Goal: Task Accomplishment & Management: Use online tool/utility

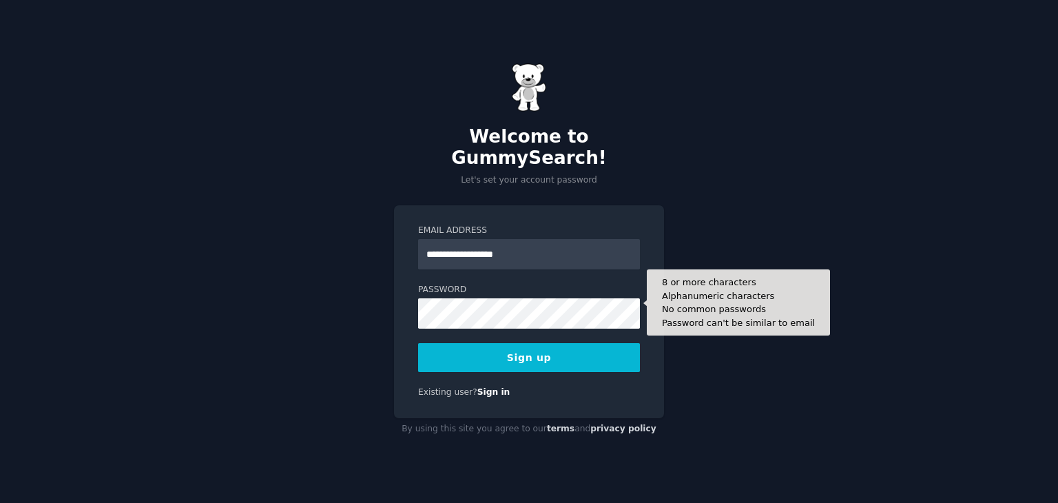
type input "**********"
click at [418, 343] on button "Sign up" at bounding box center [529, 357] width 222 height 29
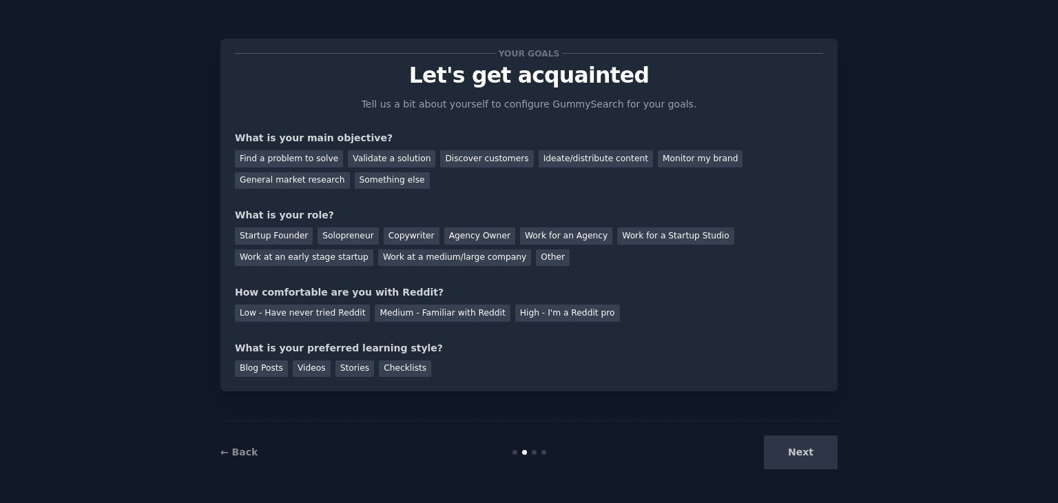
click at [807, 452] on div "Next" at bounding box center [734, 452] width 206 height 34
click at [246, 447] on link "← Back" at bounding box center [238, 451] width 37 height 11
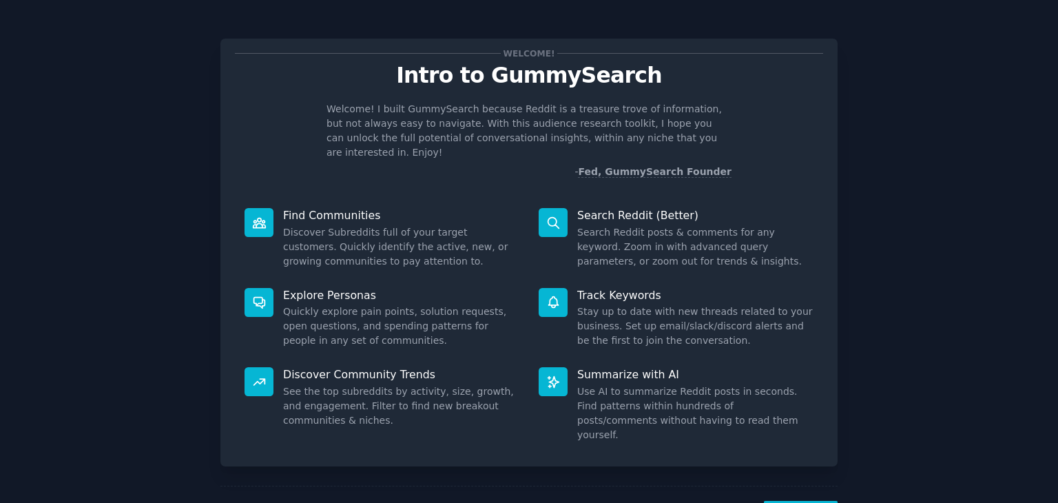
click at [420, 235] on dd "Discover Subreddits full of your target customers. Quickly identify the active,…" at bounding box center [401, 246] width 236 height 43
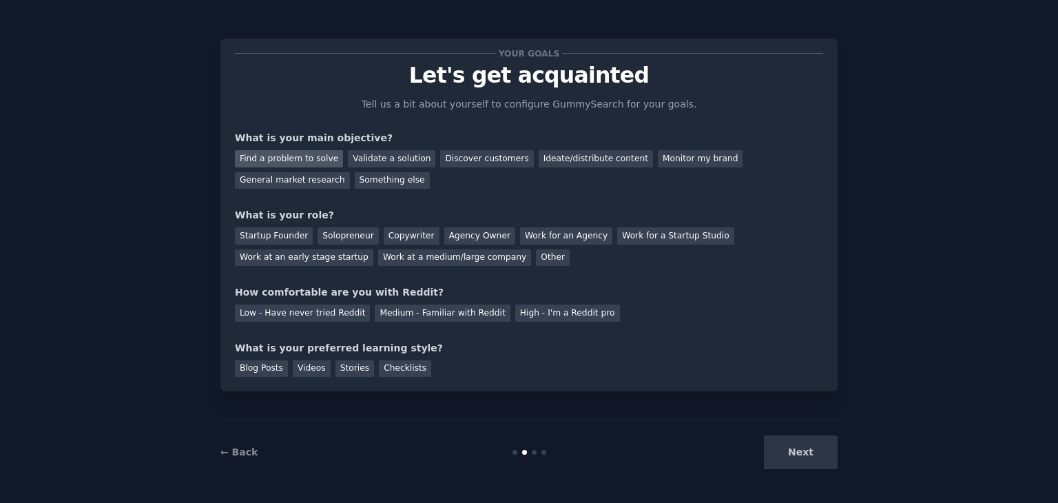
click at [280, 154] on div "Find a problem to solve" at bounding box center [289, 158] width 108 height 17
click at [363, 151] on div "Validate a solution" at bounding box center [391, 158] width 87 height 17
click at [444, 241] on div "Agency Owner" at bounding box center [479, 235] width 71 height 17
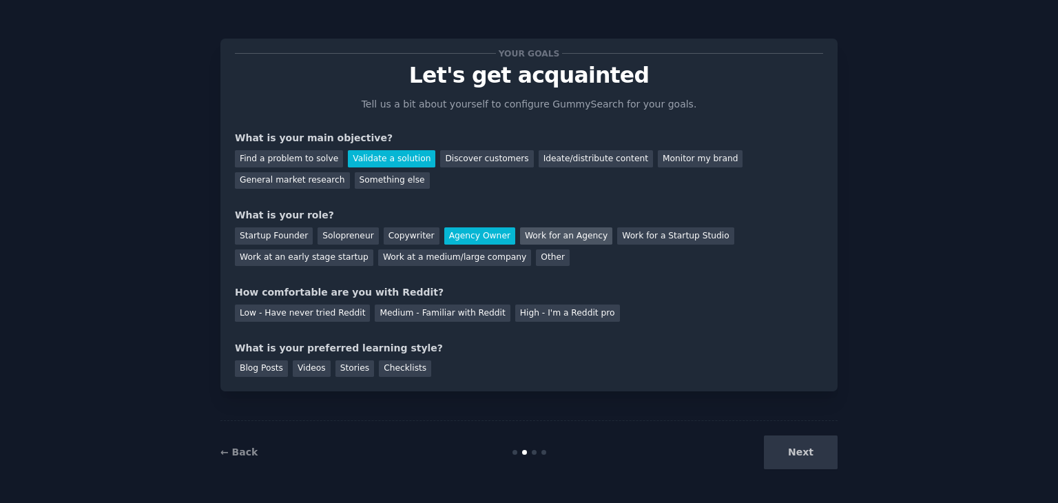
click at [523, 227] on div "Work for an Agency" at bounding box center [566, 235] width 92 height 17
click at [388, 313] on div "Medium - Familiar with Reddit" at bounding box center [442, 312] width 135 height 17
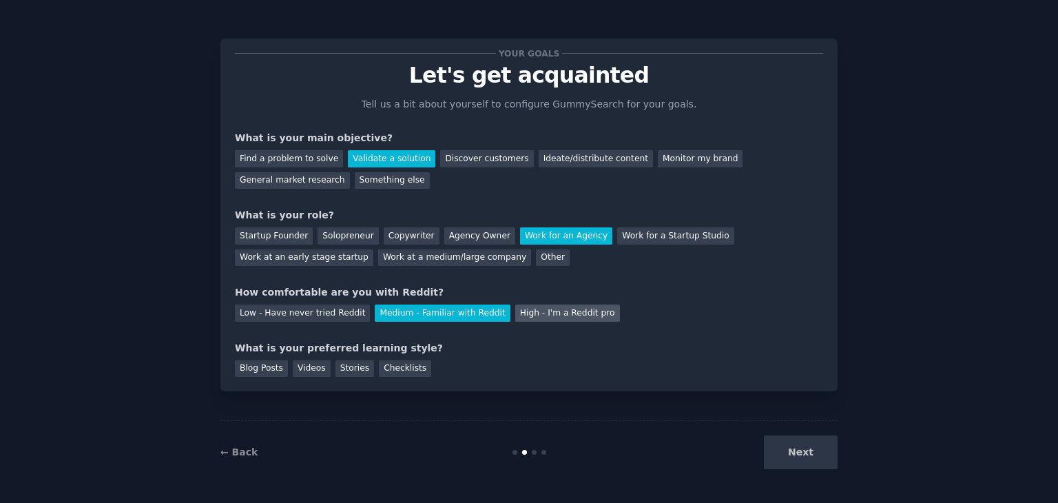
click at [515, 310] on div "High - I'm a Reddit pro" at bounding box center [567, 312] width 105 height 17
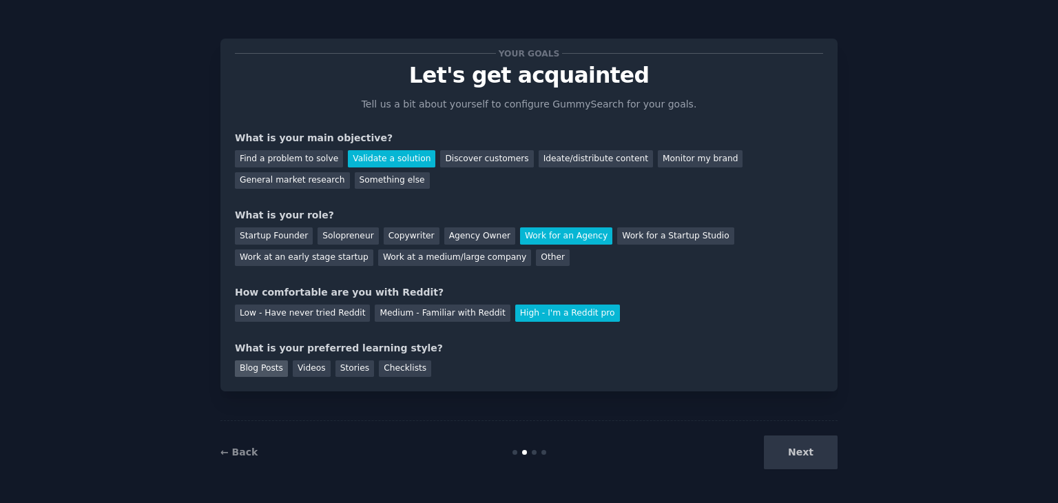
click at [265, 373] on div "Blog Posts" at bounding box center [261, 368] width 53 height 17
click at [822, 449] on button "Next" at bounding box center [801, 452] width 74 height 34
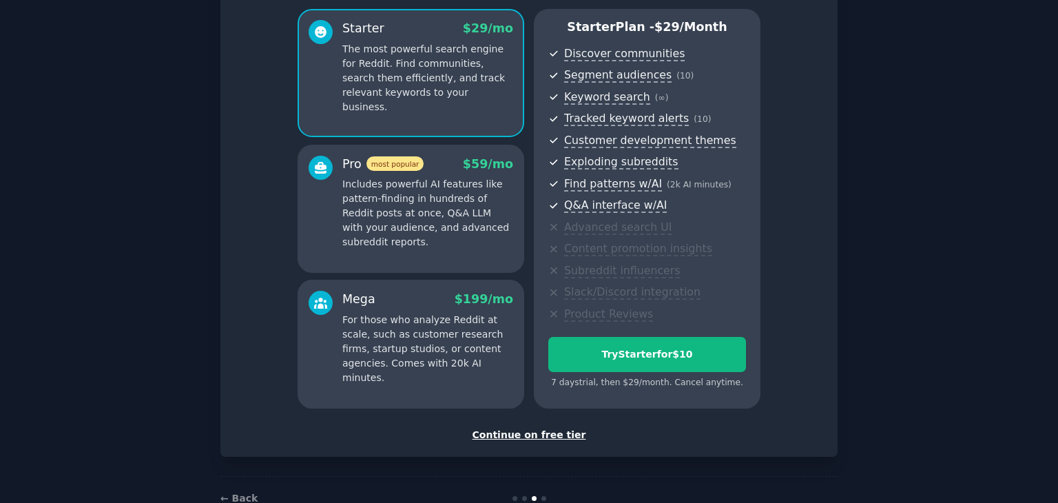
scroll to position [136, 0]
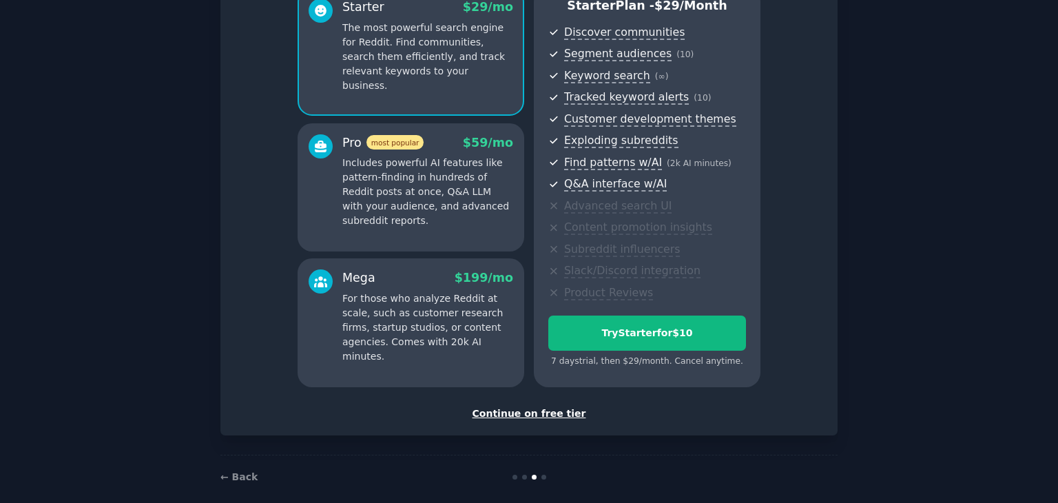
click at [550, 416] on div "Continue on free tier" at bounding box center [529, 413] width 588 height 14
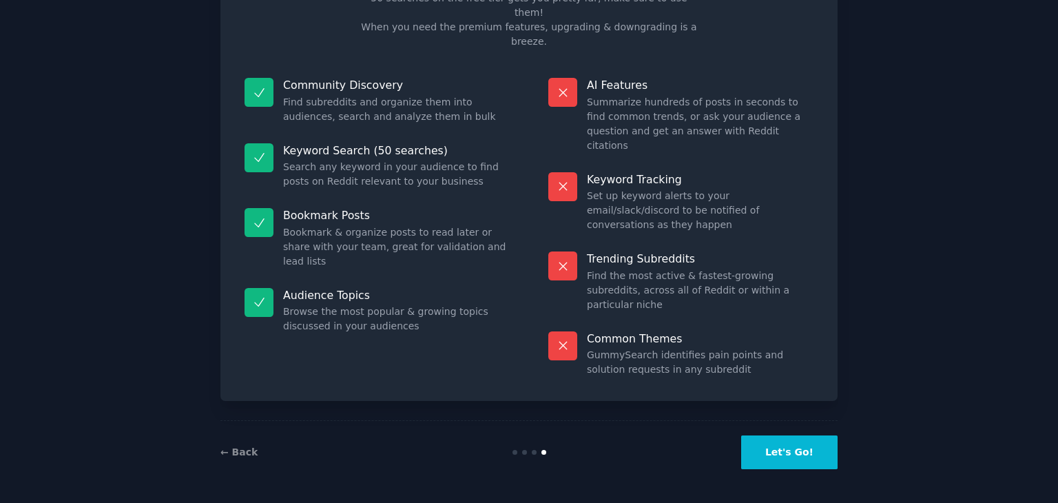
scroll to position [33, 0]
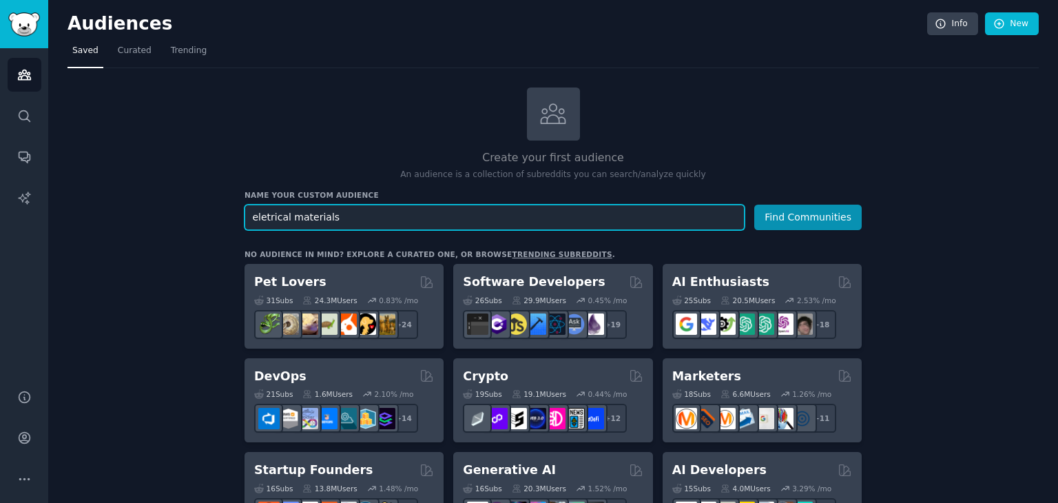
type input "eletrical materials"
click at [754, 204] on button "Find Communities" at bounding box center [807, 216] width 107 height 25
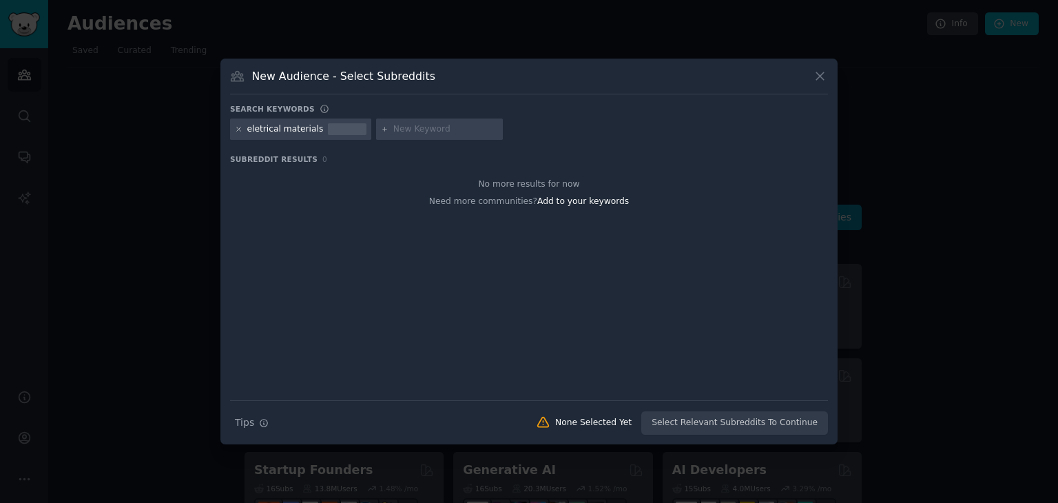
click at [239, 130] on icon at bounding box center [239, 129] width 8 height 8
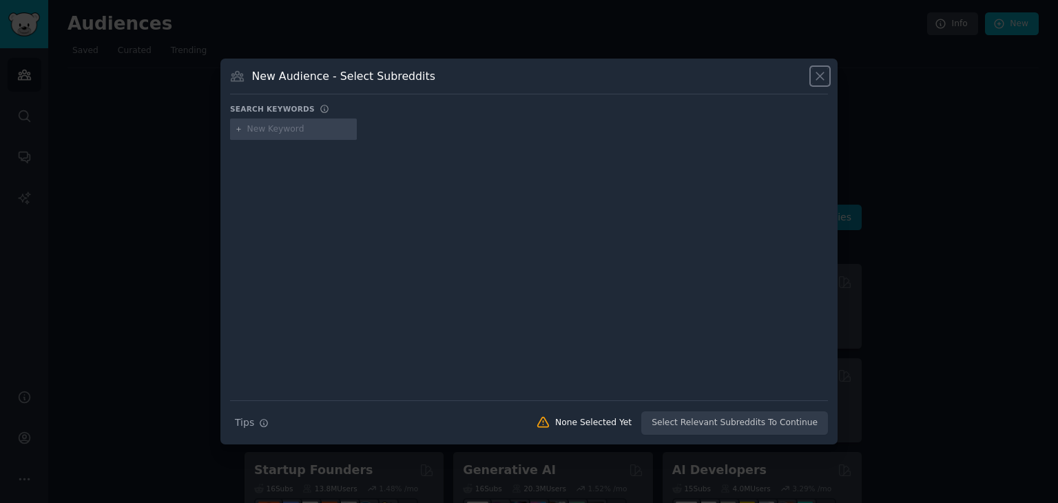
click at [821, 75] on icon at bounding box center [819, 76] width 14 height 14
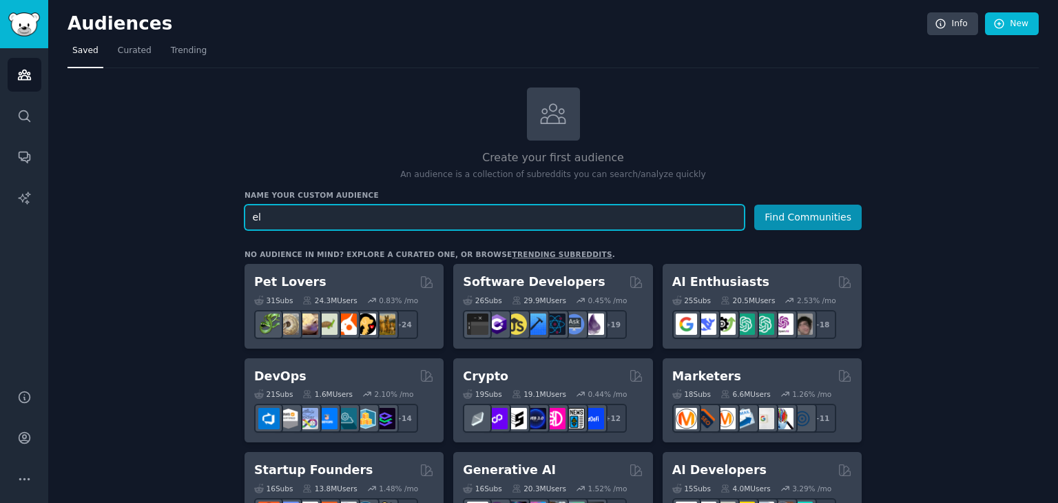
type input "e"
type input "salt and pepper grinder"
click at [754, 204] on button "Find Communities" at bounding box center [807, 216] width 107 height 25
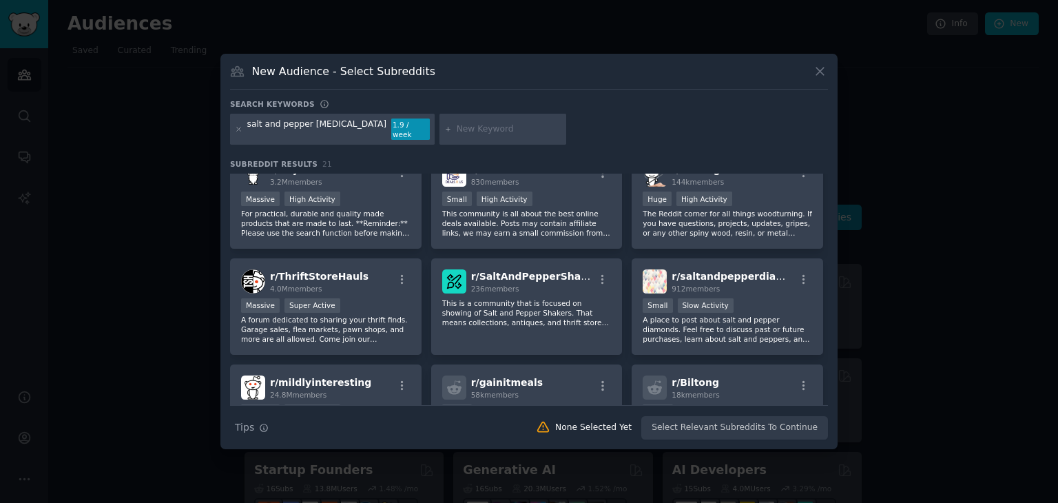
scroll to position [11, 0]
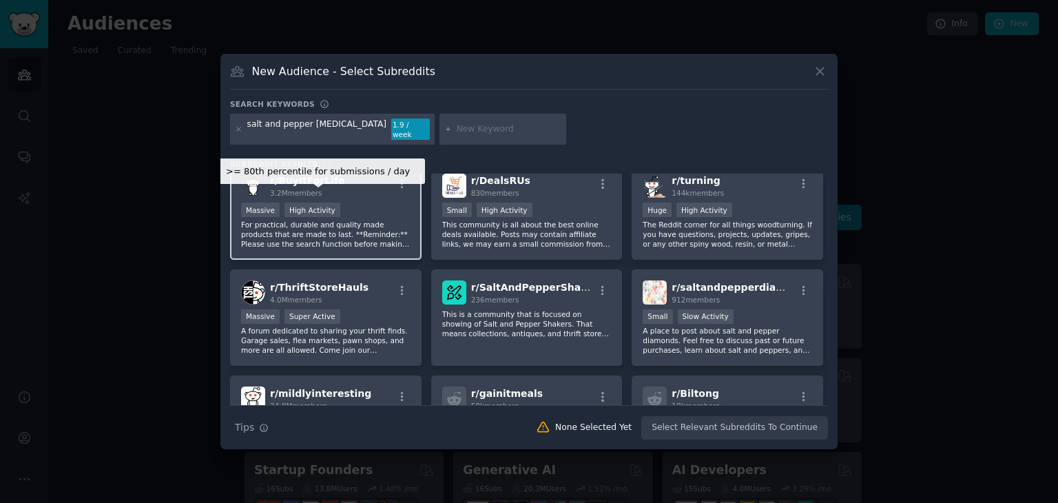
click at [303, 203] on div "High Activity" at bounding box center [312, 209] width 56 height 14
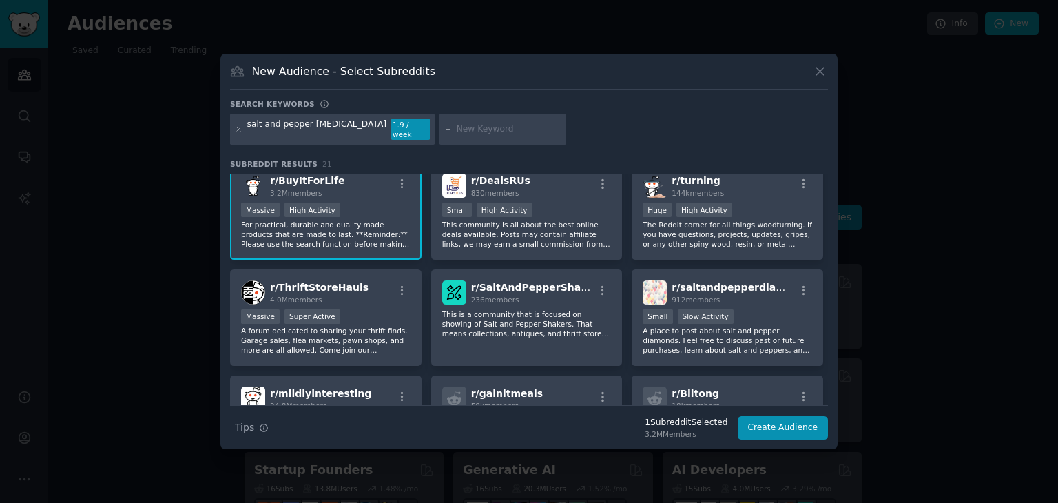
click at [325, 220] on p "For practical, durable and quality made products that are made to last. **Remin…" at bounding box center [325, 234] width 169 height 29
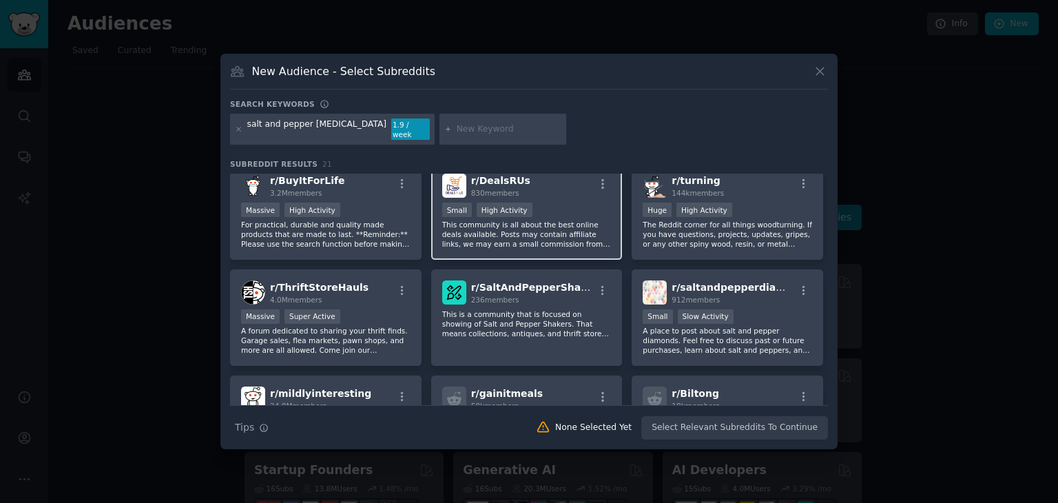
click at [437, 213] on div "r/ DealsRUs 830 members Small High Activity This community is all about the bes…" at bounding box center [526, 210] width 191 height 97
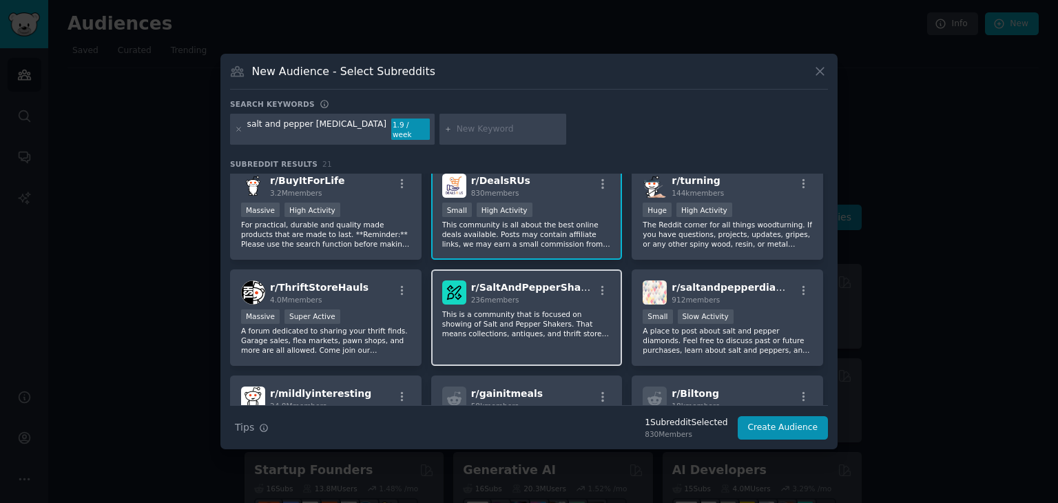
click at [528, 295] on div "236 members" at bounding box center [532, 300] width 123 height 10
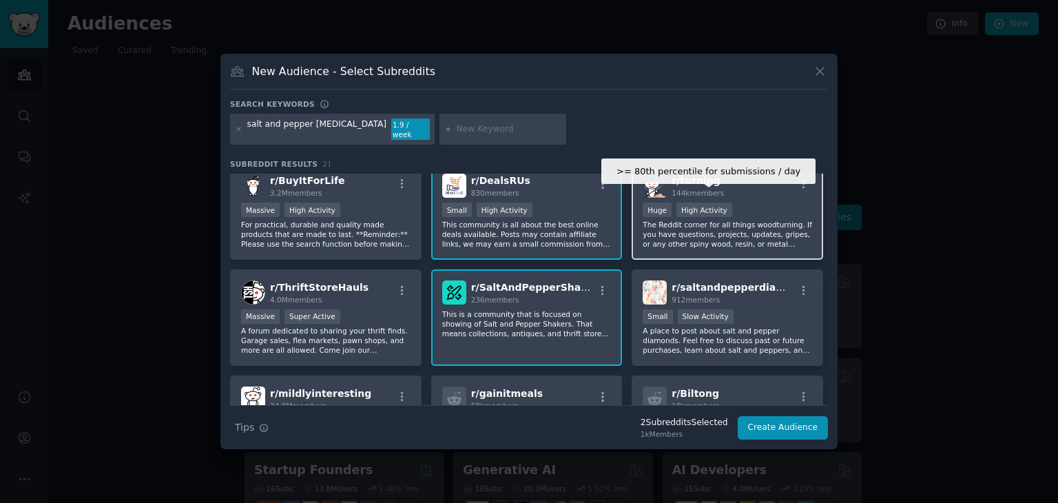
click at [689, 202] on div "High Activity" at bounding box center [704, 209] width 56 height 14
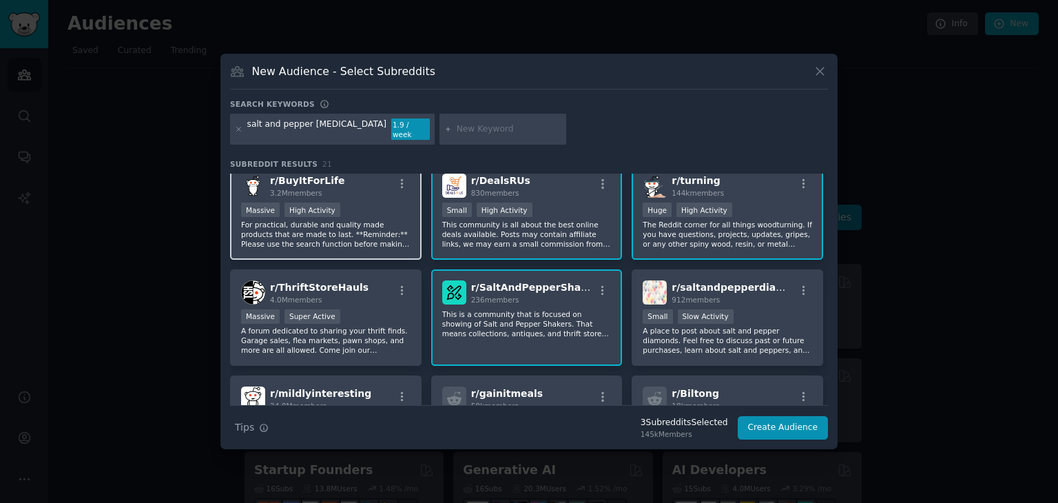
click at [379, 220] on p "For practical, durable and quality made products that are made to last. **Remin…" at bounding box center [325, 234] width 169 height 29
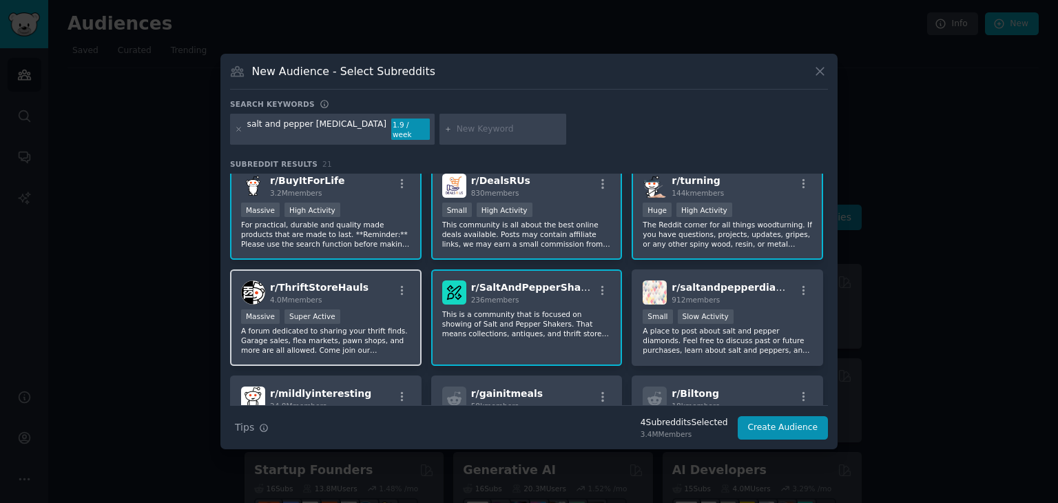
click at [386, 315] on div "Massive Super Active" at bounding box center [325, 317] width 169 height 17
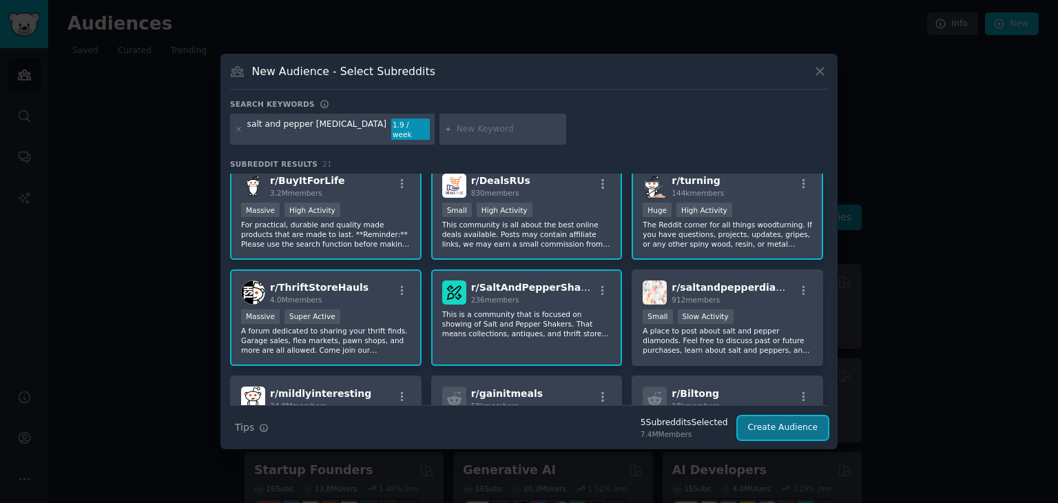
click at [779, 426] on button "Create Audience" at bounding box center [782, 427] width 91 height 23
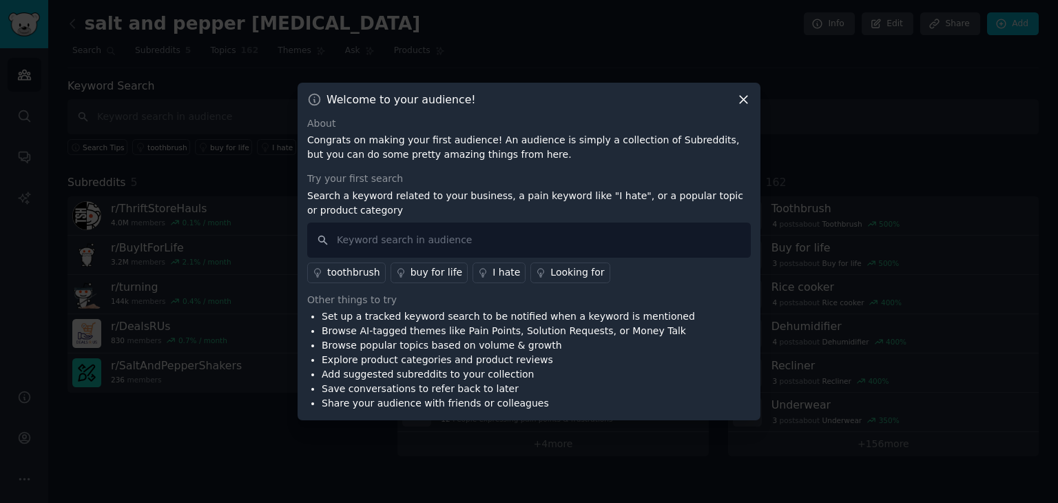
click at [744, 98] on icon at bounding box center [743, 100] width 8 height 8
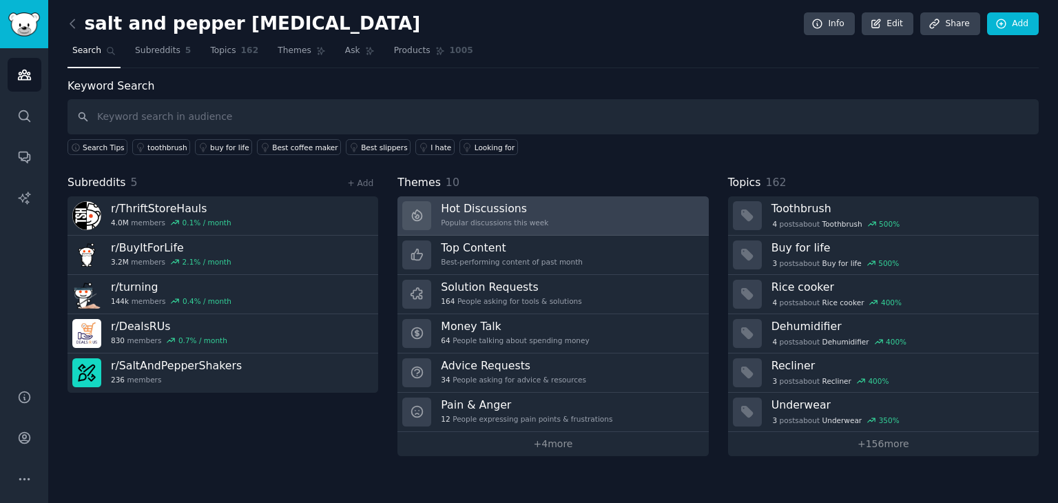
click at [552, 213] on link "Hot Discussions Popular discussions this week" at bounding box center [552, 215] width 311 height 39
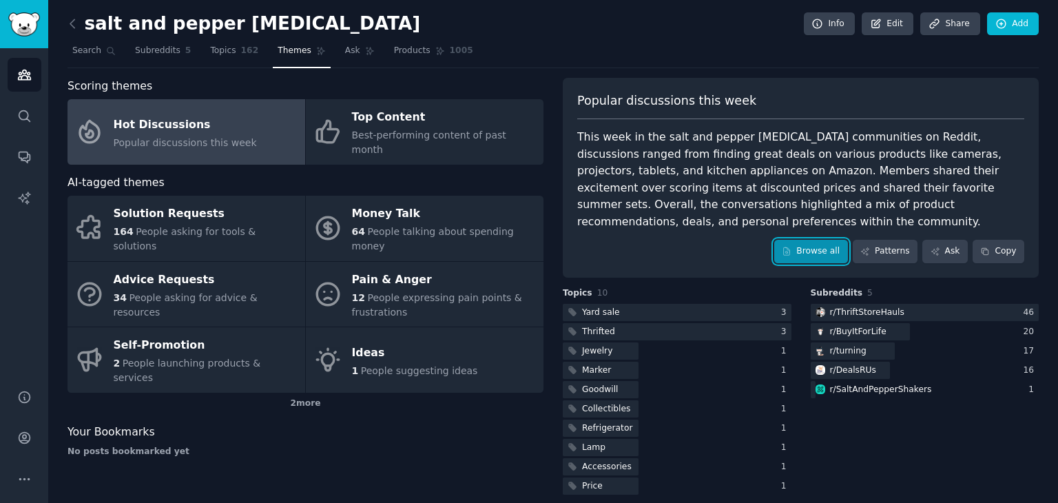
click at [821, 240] on link "Browse all" at bounding box center [811, 251] width 74 height 23
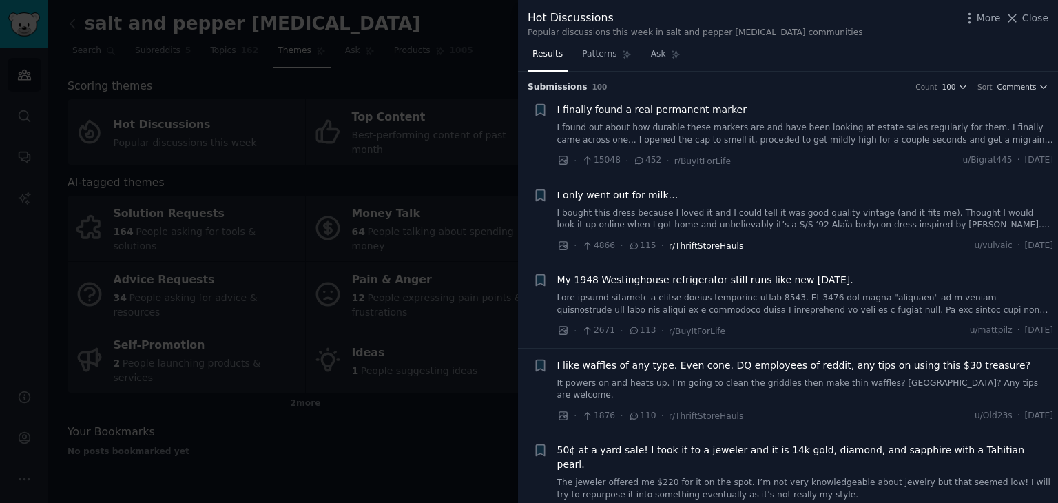
click at [722, 247] on div "· 4866 · 115 · r/ThriftStoreHauls u/vulvaic · Fri 8/22/2025" at bounding box center [805, 245] width 496 height 14
click at [728, 249] on div "· 4866 · 115 · r/ThriftStoreHauls u/vulvaic · Fri 8/22/2025" at bounding box center [805, 245] width 496 height 14
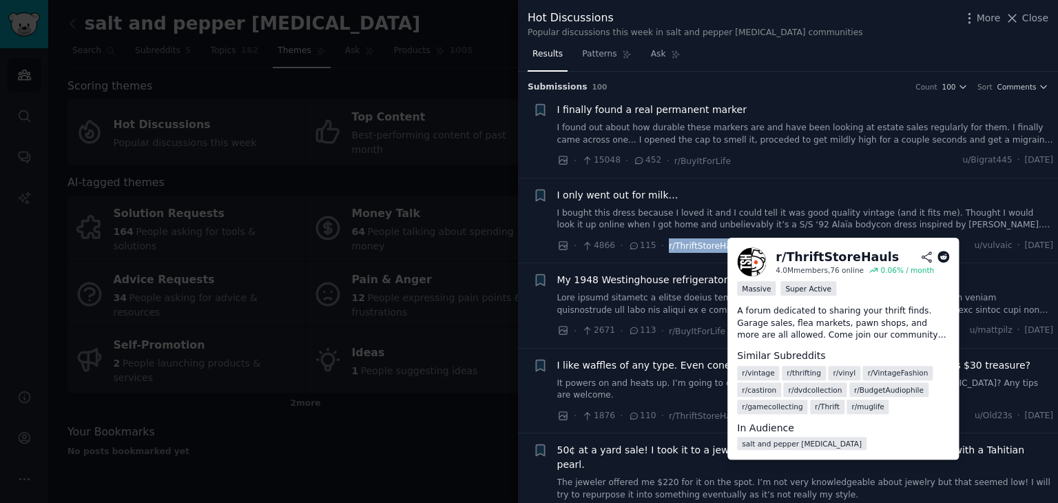
drag, startPoint x: 654, startPoint y: 244, endPoint x: 724, endPoint y: 243, distance: 69.5
click at [724, 243] on div "· 4866 · 115 · r/ThriftStoreHauls" at bounding box center [650, 245] width 187 height 14
click at [724, 243] on span "r/ThriftStoreHauls" at bounding box center [706, 246] width 74 height 10
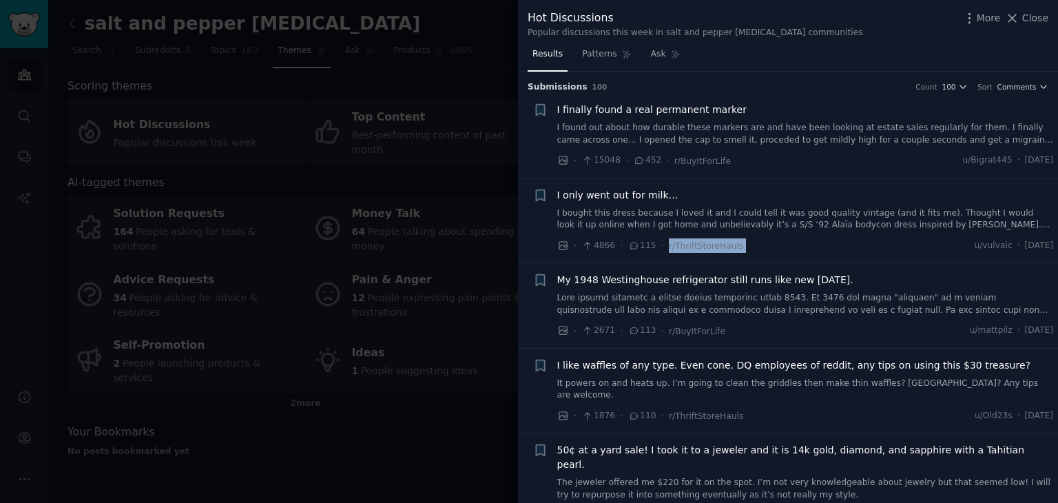
click at [813, 89] on h3 "Submission s 100 Count 100 Sort Comments" at bounding box center [787, 87] width 521 height 12
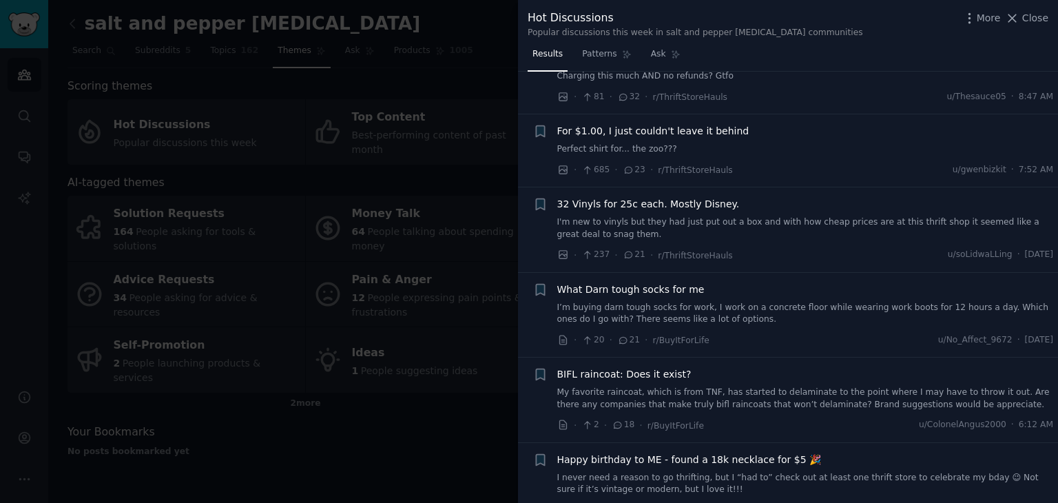
scroll to position [1082, 0]
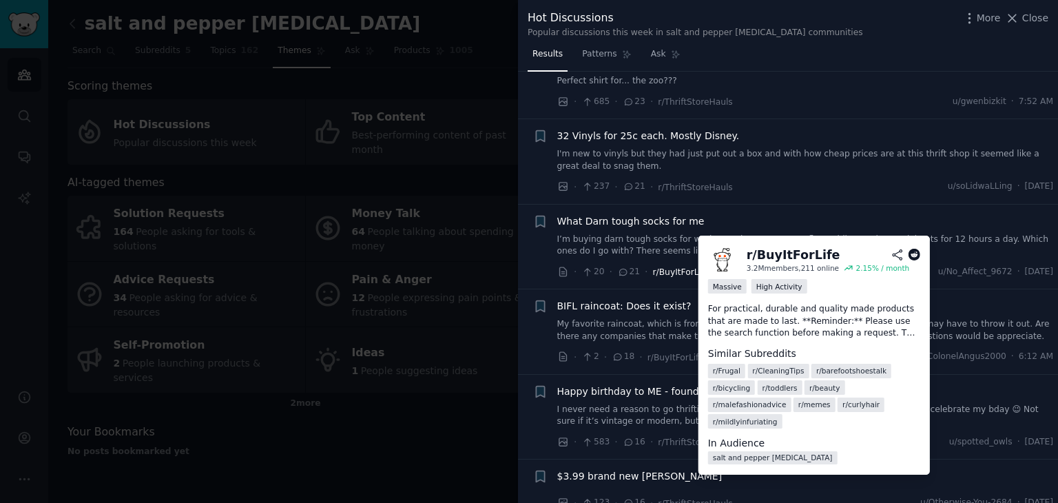
click at [654, 267] on span "r/BuyItForLife" at bounding box center [681, 272] width 56 height 10
copy div "r/BuyItForLife"
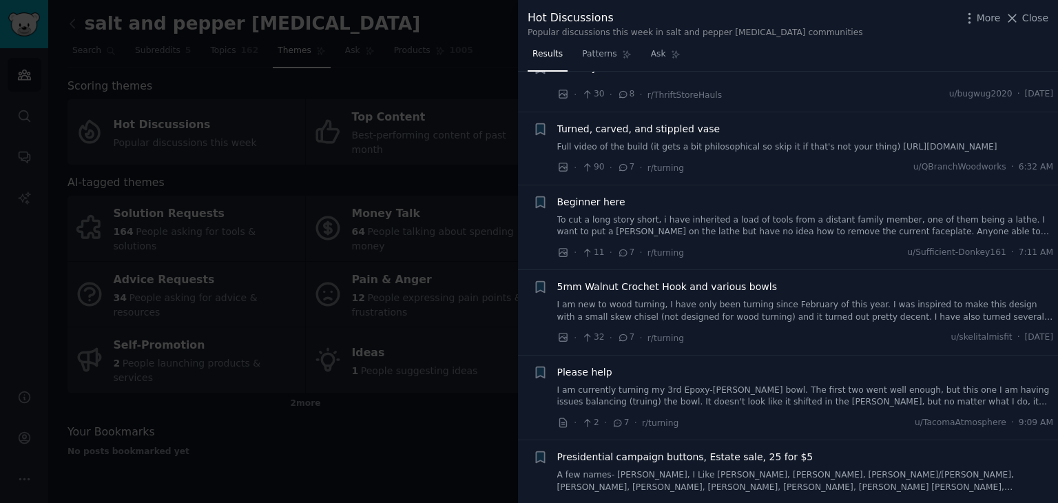
scroll to position [2639, 0]
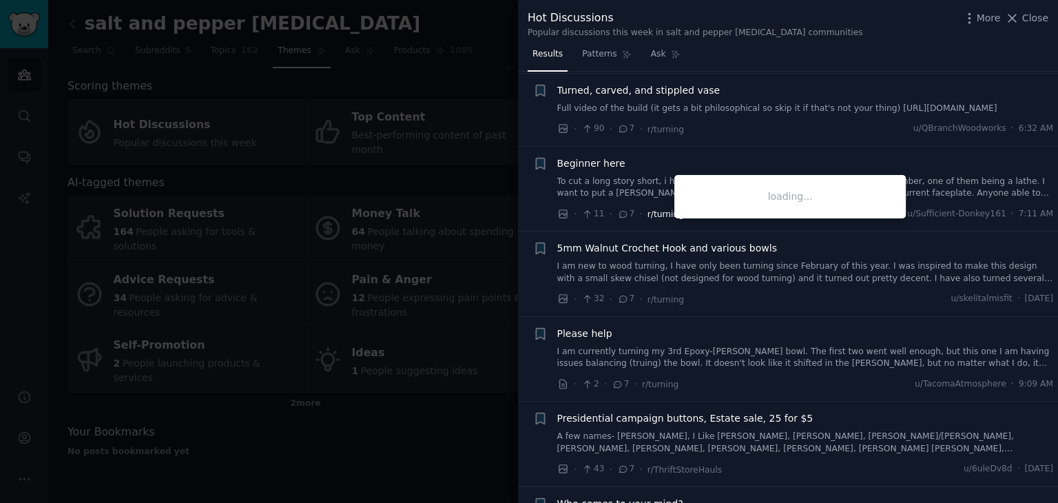
click at [673, 209] on span "r/turning" at bounding box center [665, 214] width 36 height 10
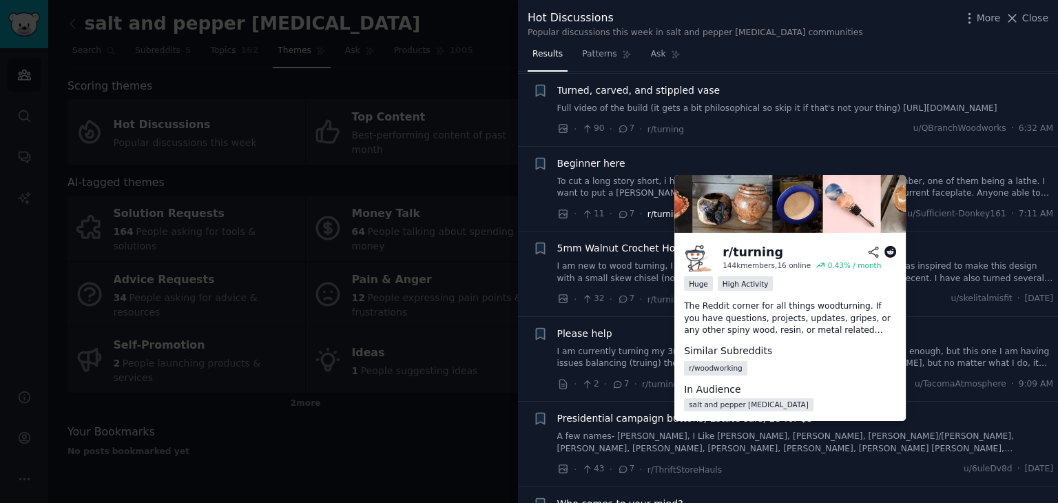
click at [666, 209] on span "r/turning" at bounding box center [665, 214] width 36 height 10
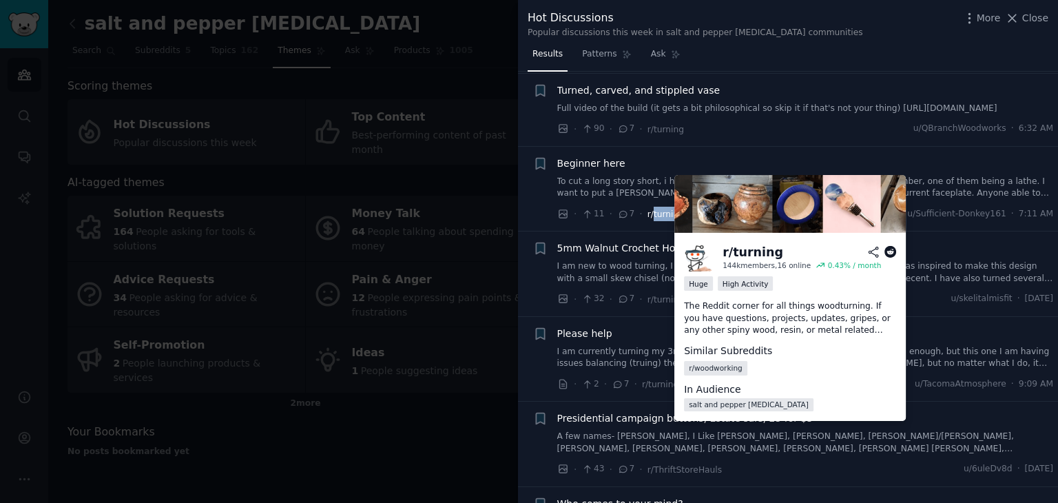
click at [666, 209] on span "r/turning" at bounding box center [665, 214] width 36 height 10
copy div "r/turning"
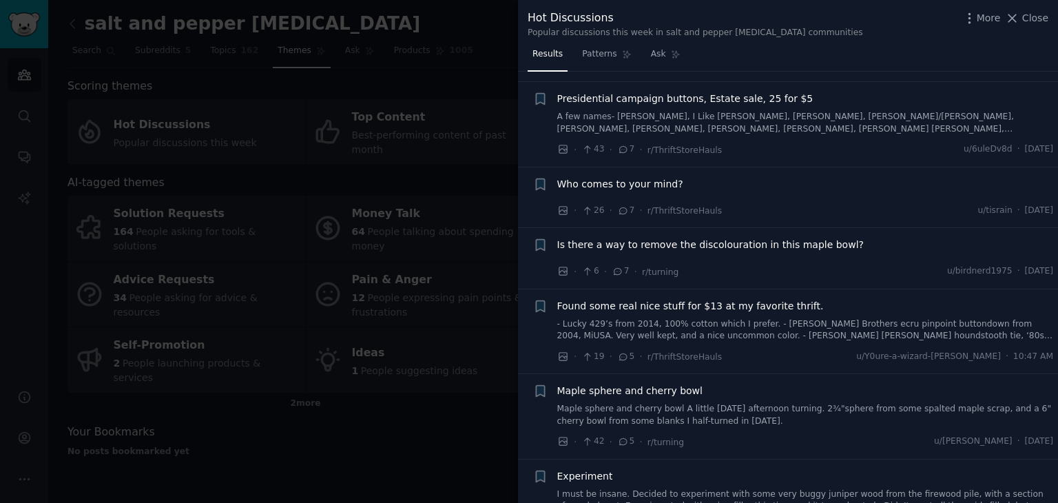
scroll to position [2687, 0]
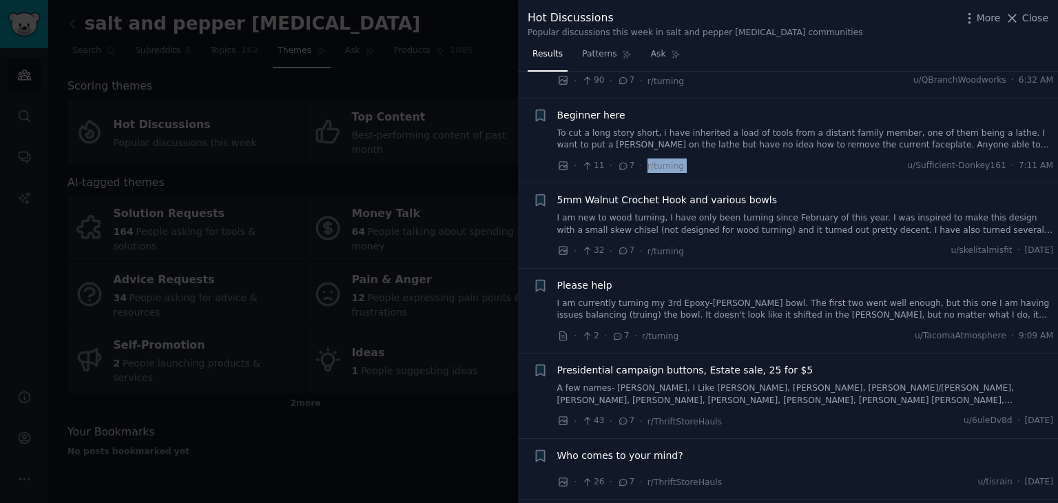
click at [771, 68] on div "Results Patterns Ask" at bounding box center [788, 57] width 540 height 28
click at [1019, 14] on icon at bounding box center [1012, 18] width 14 height 14
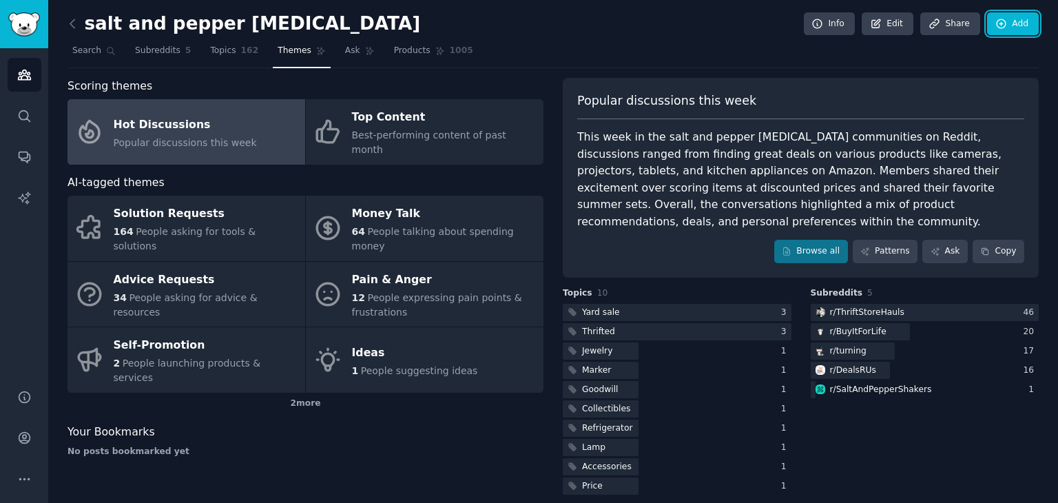
click at [1020, 14] on link "Add" at bounding box center [1013, 23] width 52 height 23
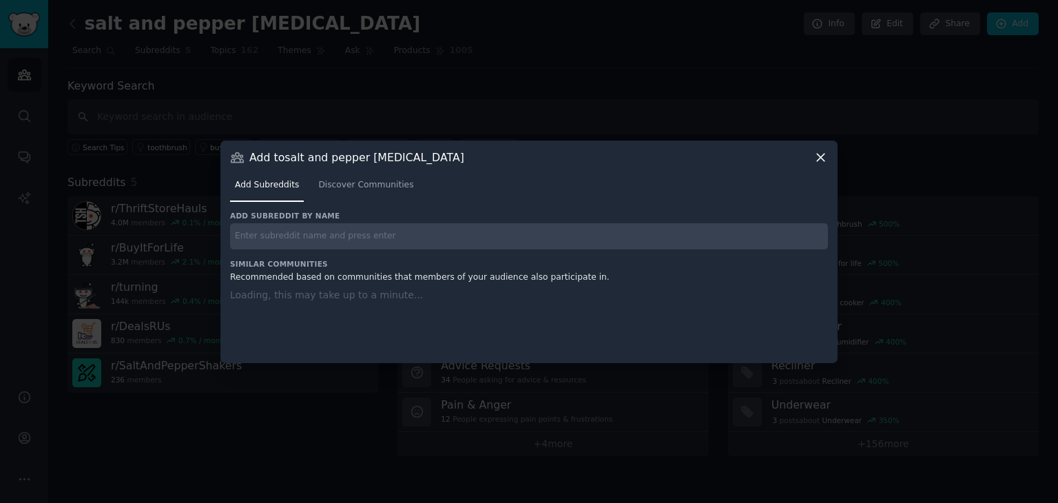
click at [704, 59] on div at bounding box center [529, 251] width 1058 height 503
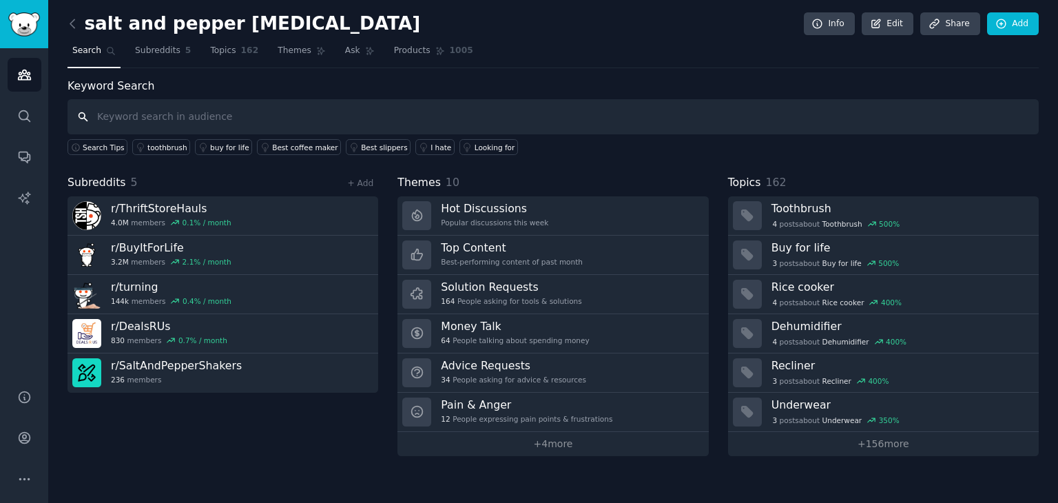
click at [269, 114] on input "text" at bounding box center [552, 116] width 971 height 35
type input "sales page for coaching"
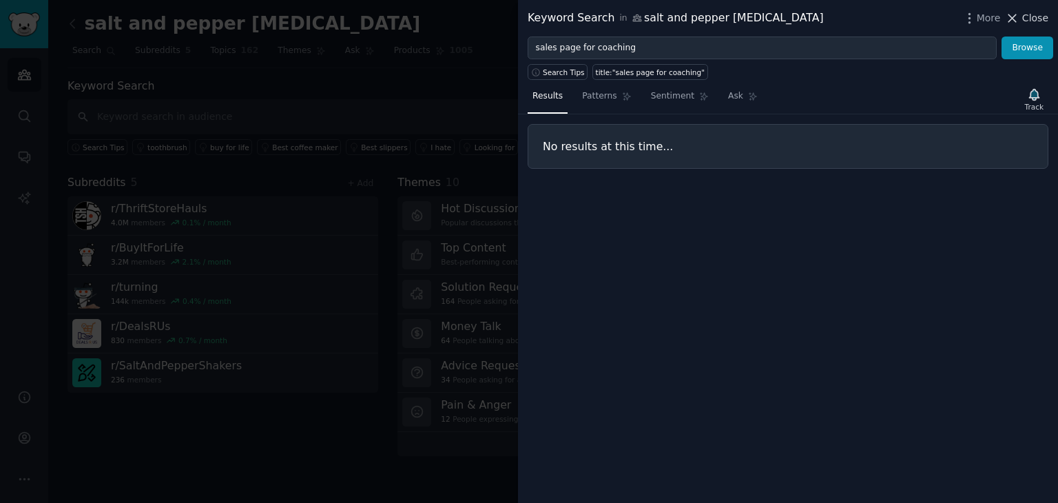
click at [1023, 24] on button "Close" at bounding box center [1026, 18] width 43 height 14
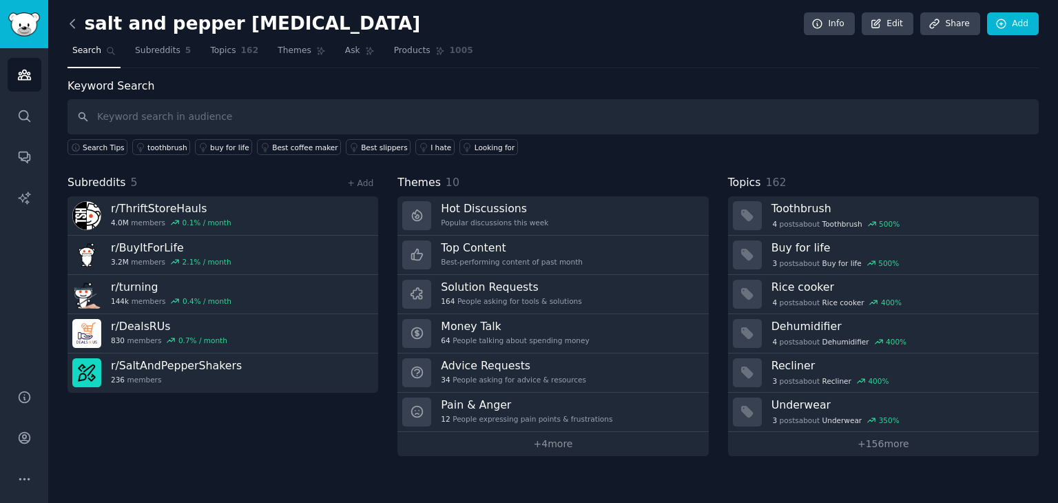
click at [74, 28] on icon at bounding box center [72, 23] width 4 height 8
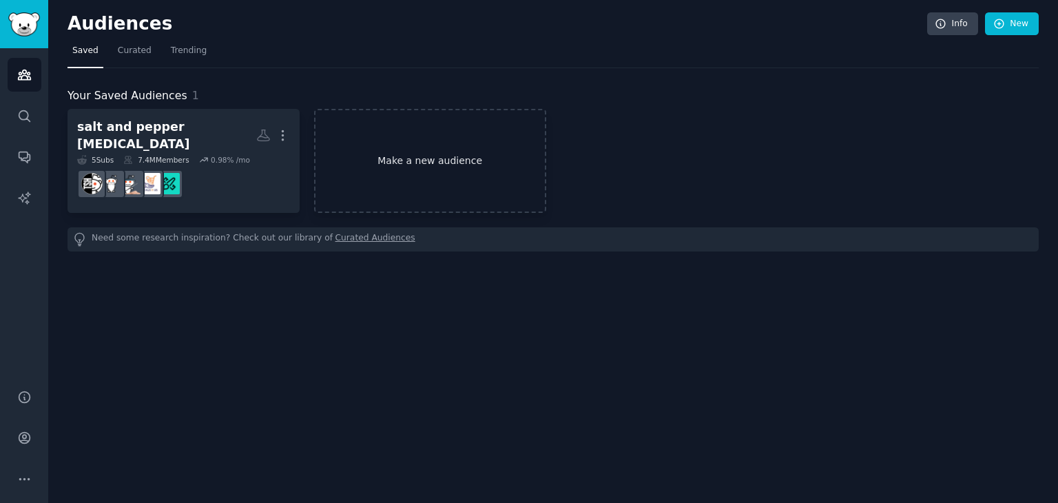
click at [404, 171] on link "Make a new audience" at bounding box center [430, 161] width 232 height 104
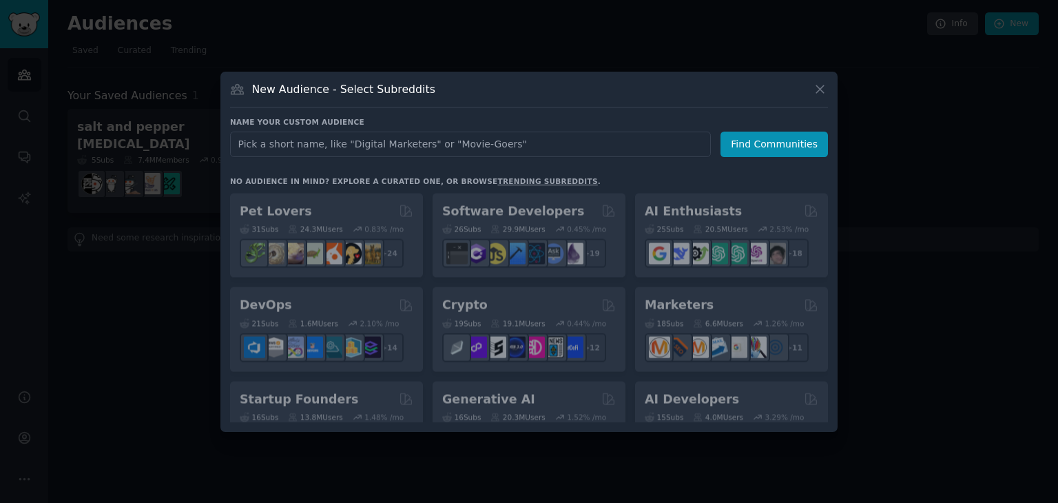
click at [389, 151] on input "text" at bounding box center [470, 144] width 481 height 25
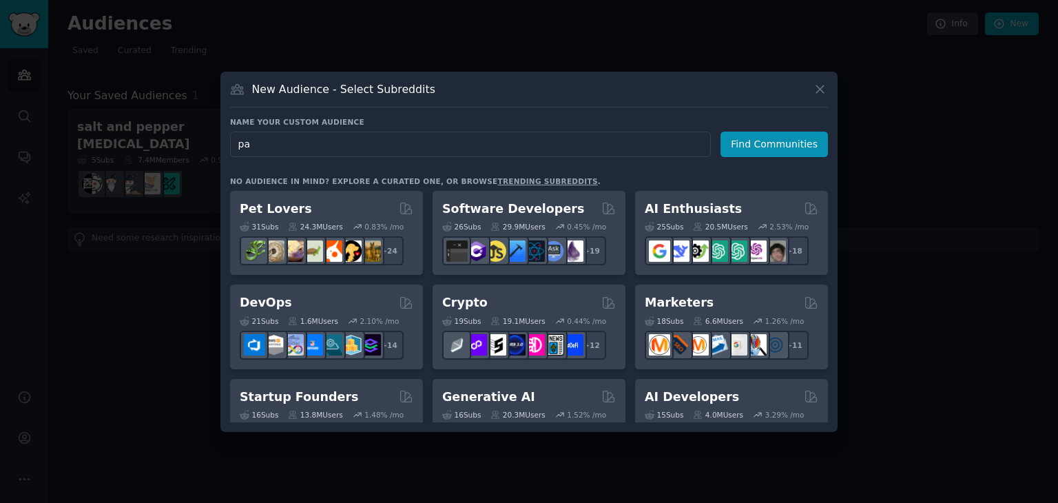
type input "p"
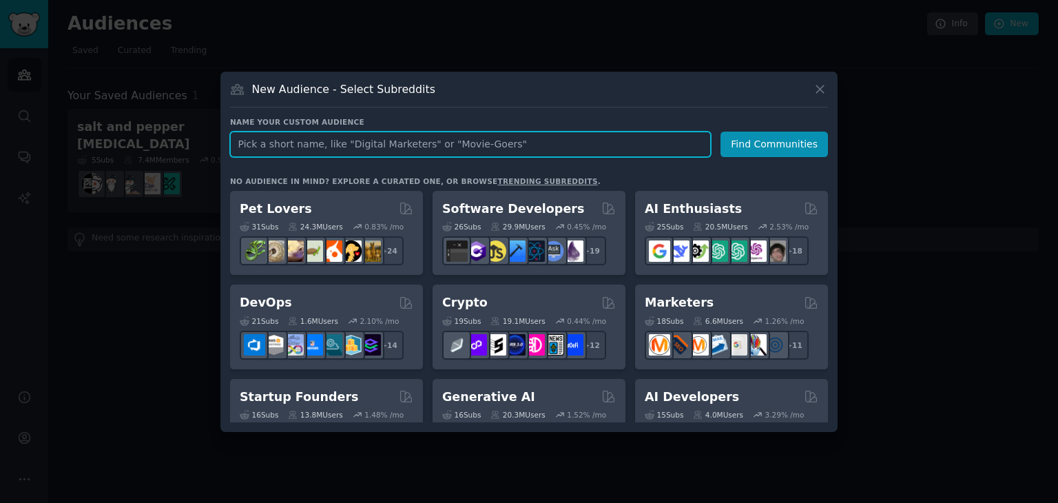
paste input "sales page for a coaching"
type input "sales page for a coaching"
click button "Find Communities" at bounding box center [773, 144] width 107 height 25
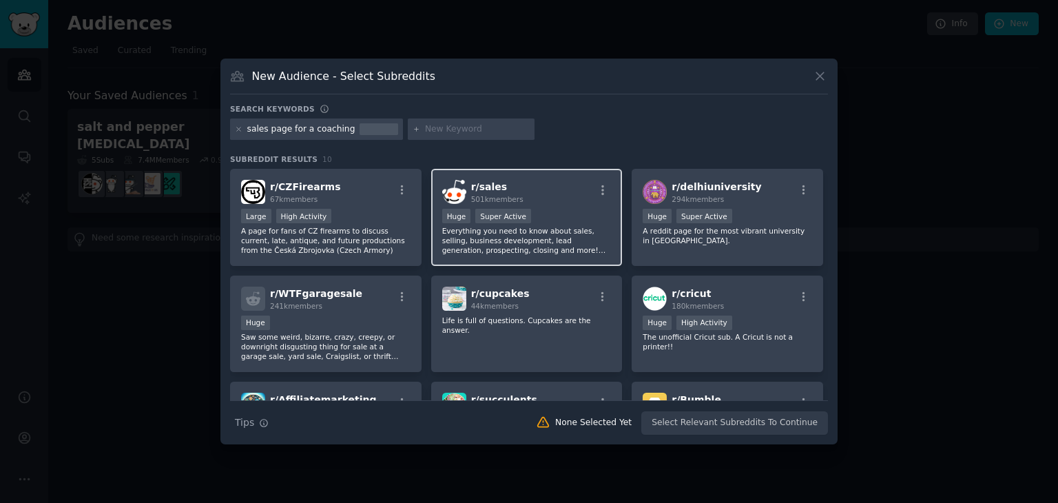
click at [560, 238] on p "Everything you need to know about sales, selling, business development, lead ge…" at bounding box center [526, 240] width 169 height 29
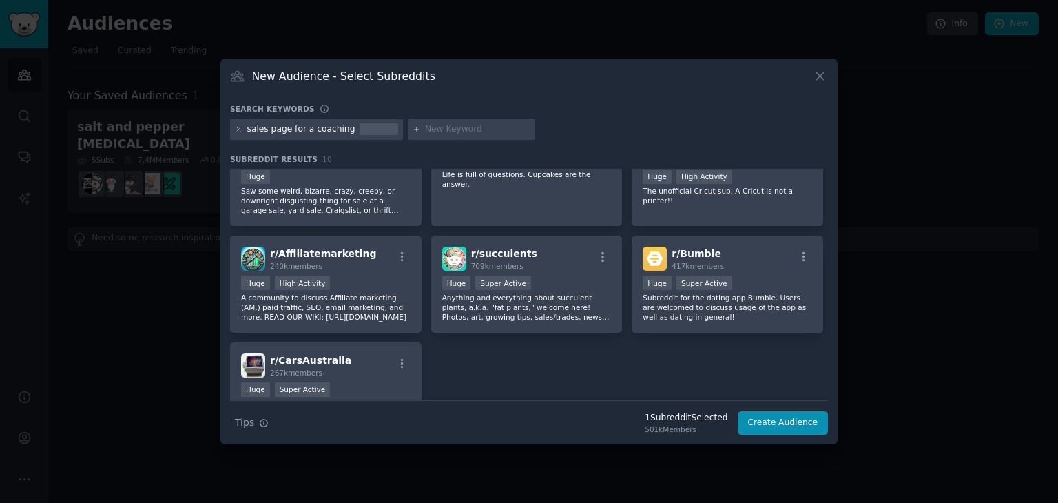
scroll to position [151, 0]
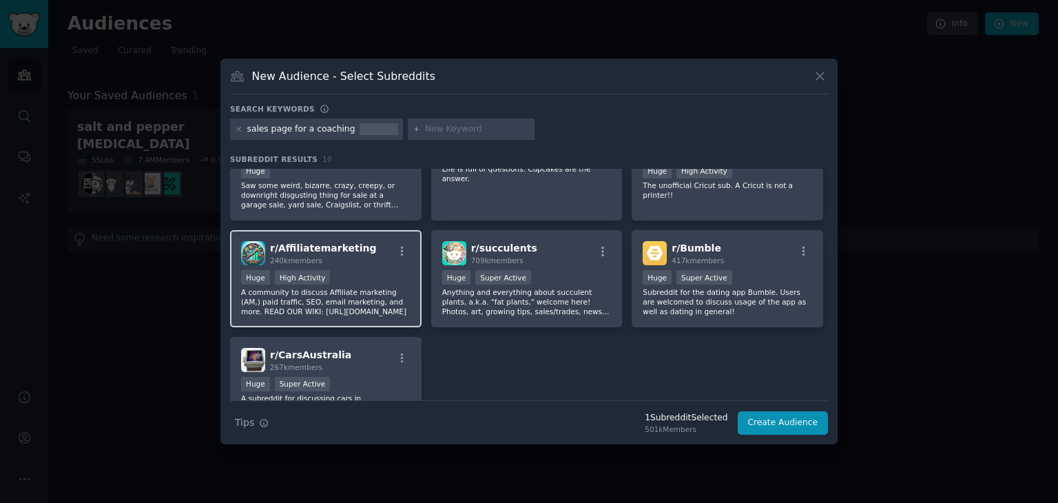
click at [350, 303] on p "A community to discuss Affiliate marketing (AM,) paid traffic, SEO, email marke…" at bounding box center [325, 301] width 169 height 29
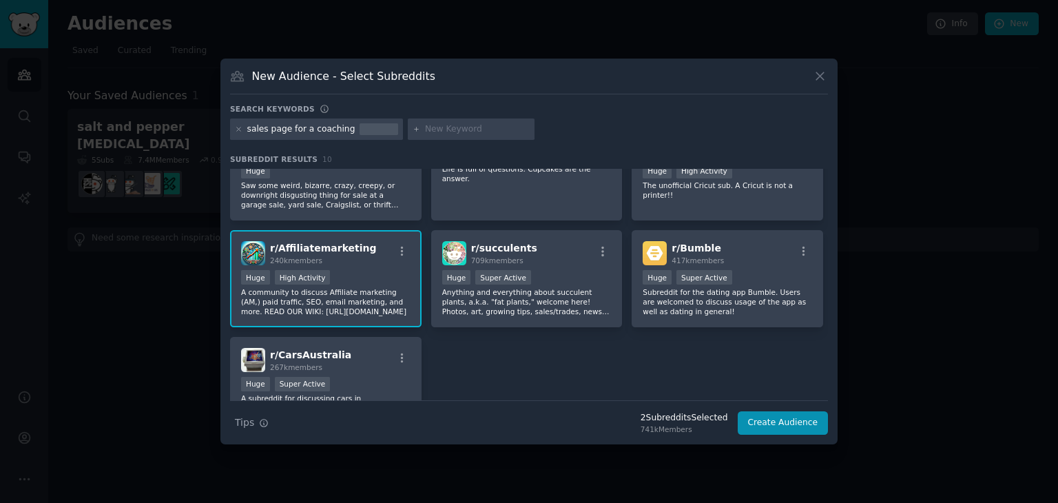
click at [810, 78] on div "New Audience - Select Subreddits" at bounding box center [529, 81] width 598 height 26
click at [821, 75] on icon at bounding box center [819, 76] width 14 height 14
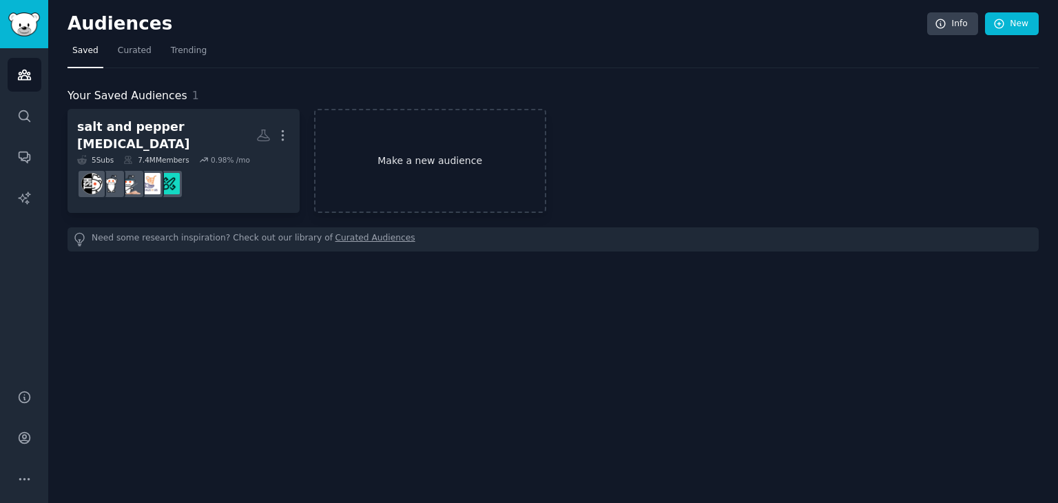
click at [354, 171] on link "Make a new audience" at bounding box center [430, 161] width 232 height 104
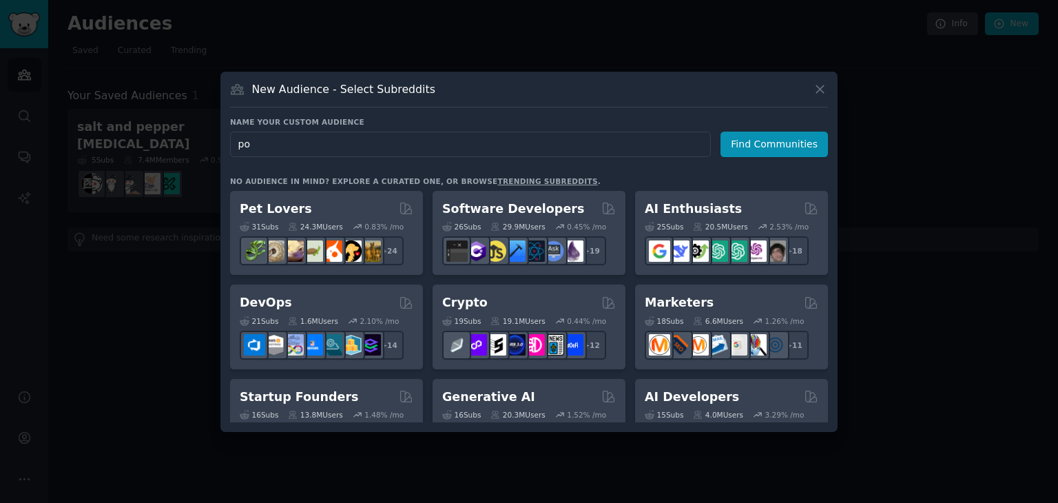
type input "p"
type input "mindset coaching"
click button "Find Communities" at bounding box center [773, 144] width 107 height 25
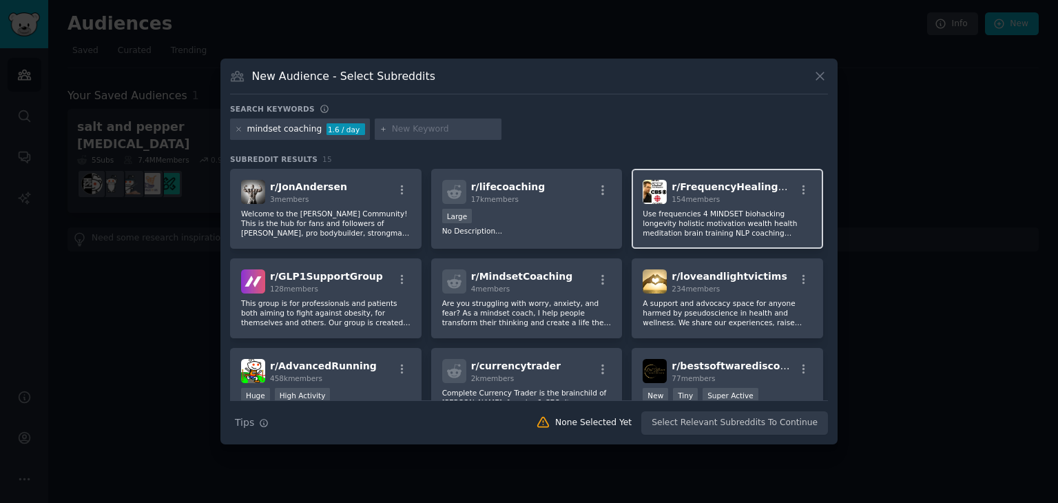
click at [708, 221] on p "Use frequencies 4 MINDSET biohacking longevity holistic motivation wealth healt…" at bounding box center [726, 223] width 169 height 29
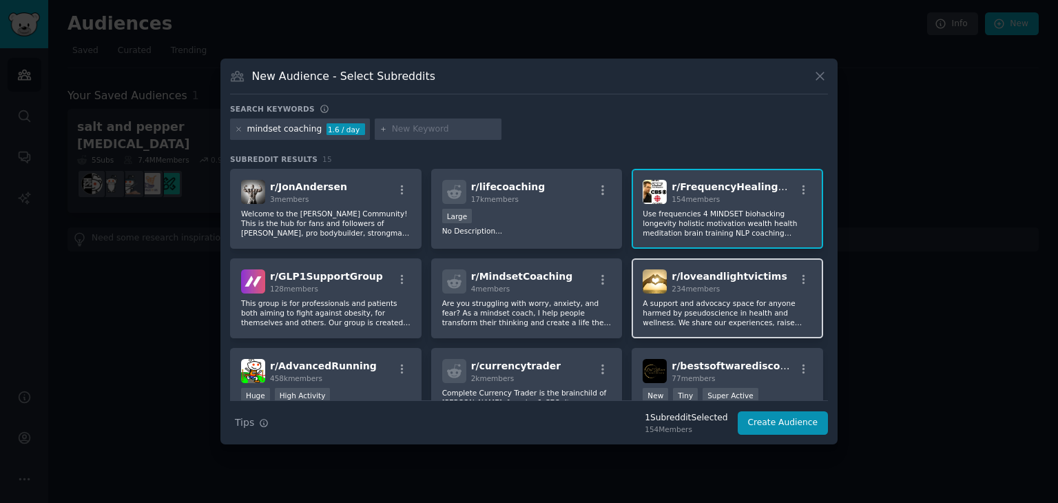
click at [710, 305] on p "A support and advocacy space for anyone harmed by pseudoscience in health and w…" at bounding box center [726, 312] width 169 height 29
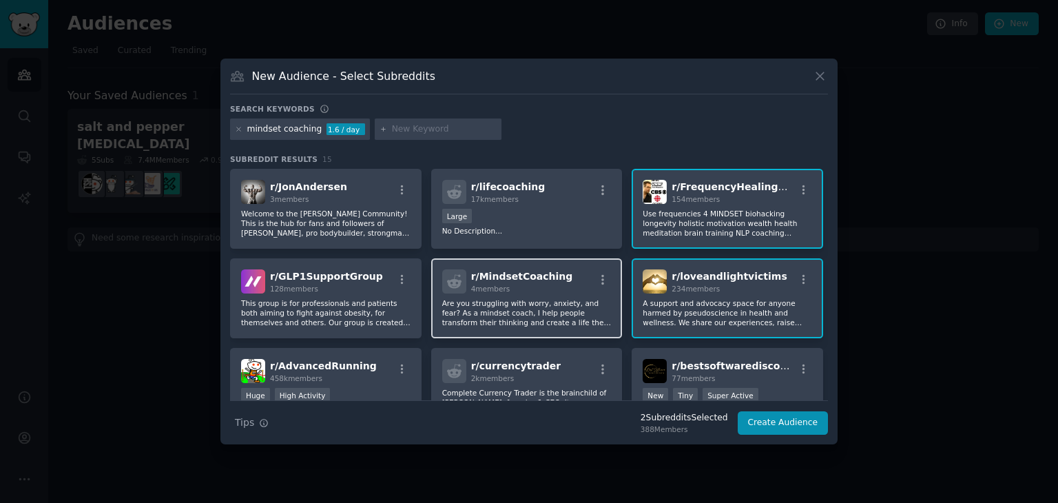
click at [574, 310] on p "Are you struggling with worry, anxiety, and fear? As a mindset coach, I help pe…" at bounding box center [526, 312] width 169 height 29
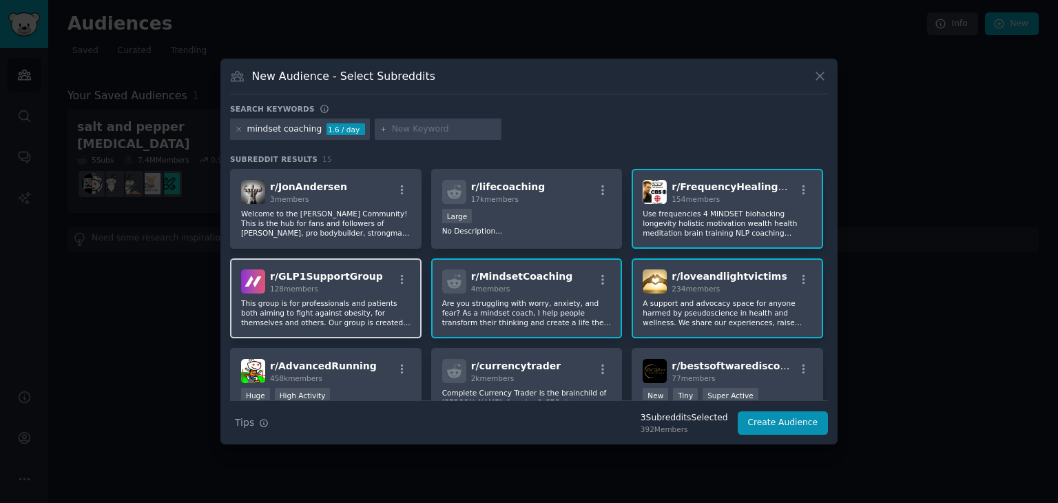
click at [375, 316] on p "This group is for professionals and patients both aiming to fight against obesi…" at bounding box center [325, 312] width 169 height 29
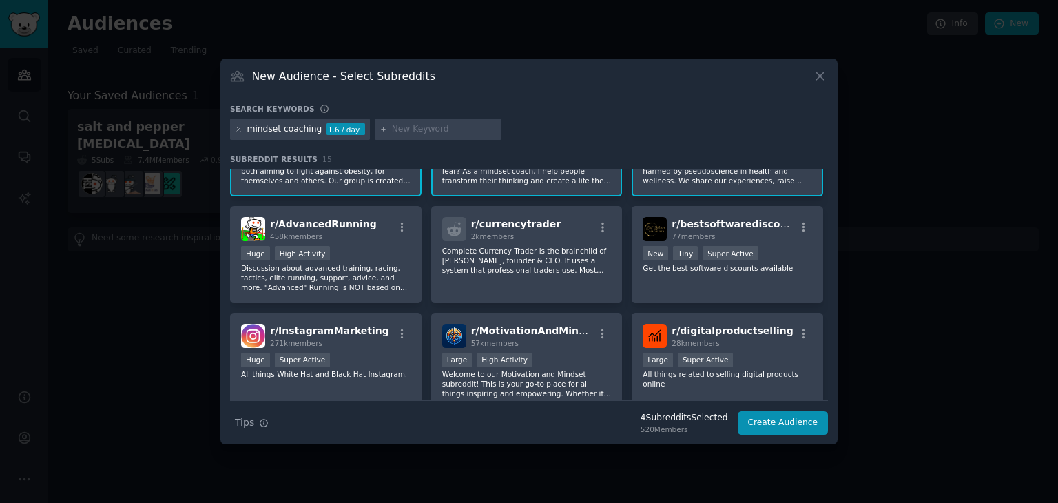
scroll to position [143, 0]
click at [353, 253] on div "Huge High Activity" at bounding box center [325, 253] width 169 height 17
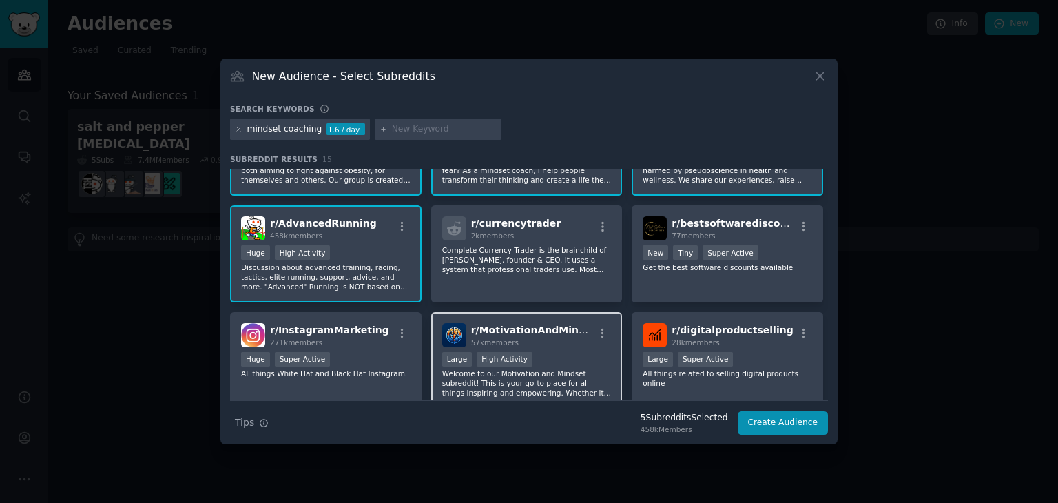
click at [535, 370] on p "Welcome to our Motivation and Mindset subreddit! This is your go-to place for a…" at bounding box center [526, 382] width 169 height 29
click at [777, 423] on button "Create Audience" at bounding box center [782, 422] width 91 height 23
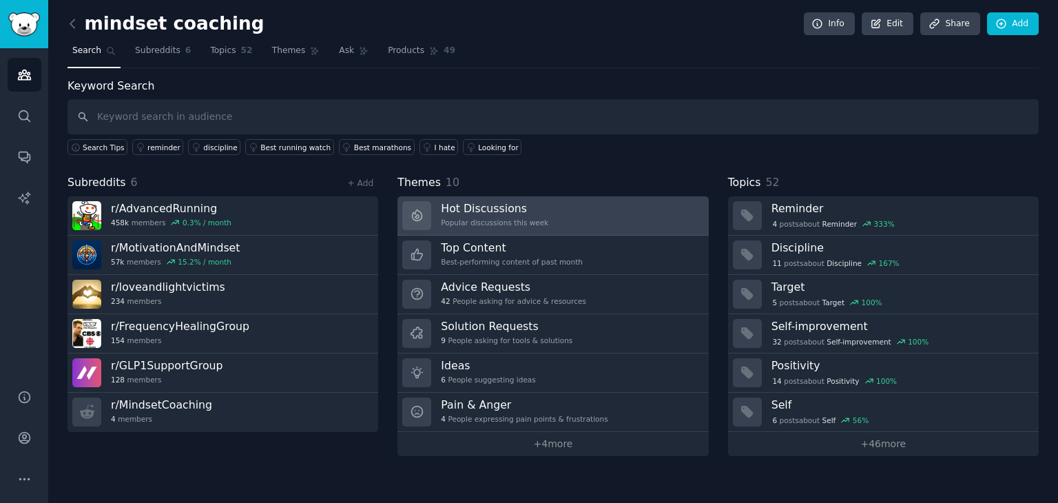
click at [521, 213] on h3 "Hot Discussions" at bounding box center [494, 208] width 107 height 14
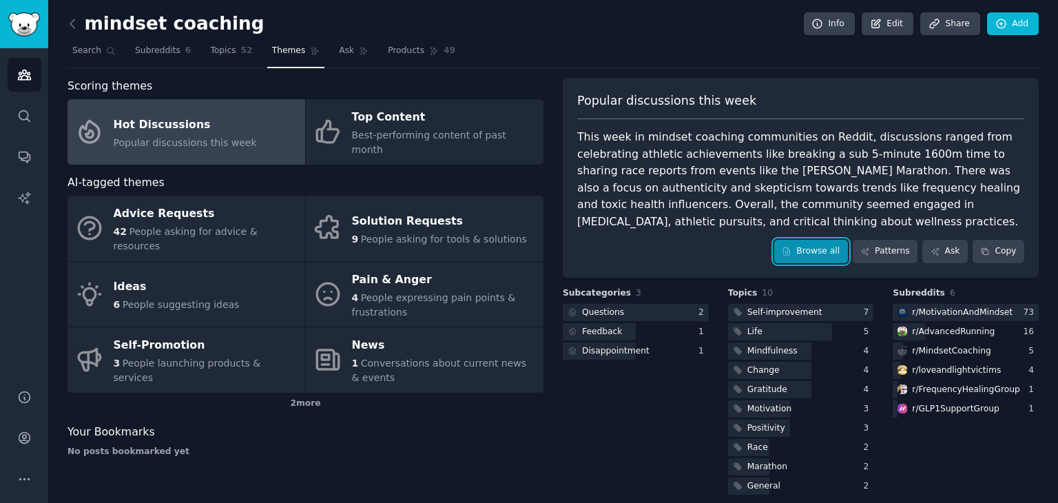
click at [837, 259] on link "Browse all" at bounding box center [811, 251] width 74 height 23
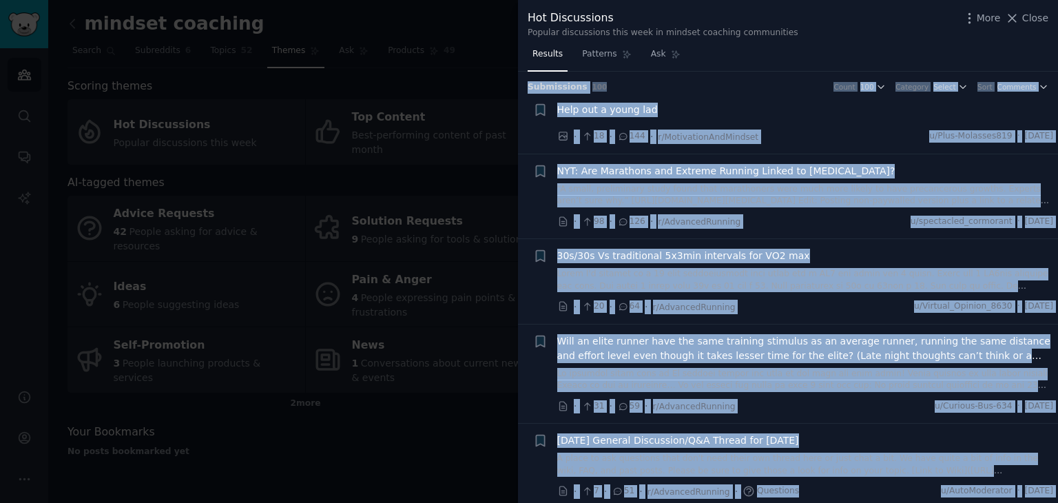
drag, startPoint x: 1053, startPoint y: 115, endPoint x: 1057, endPoint y: 62, distance: 53.1
click at [1057, 62] on div "Results Patterns Ask Submission s 100 Count 100 Category Select Sort Comments +…" at bounding box center [788, 272] width 540 height 459
click at [946, 51] on div "Results Patterns Ask" at bounding box center [788, 57] width 540 height 28
